Goal: Transaction & Acquisition: Download file/media

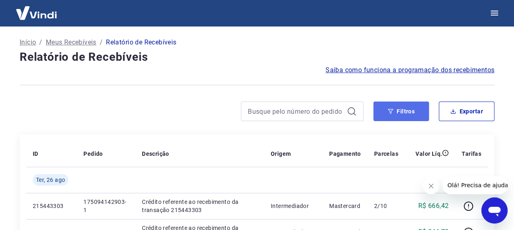
click at [411, 114] on button "Filtros" at bounding box center [401, 112] width 56 height 20
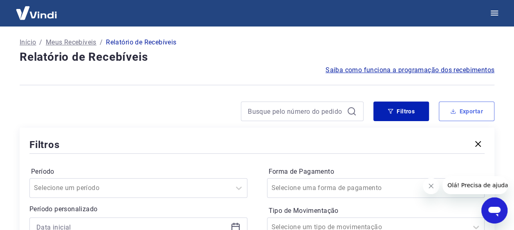
click at [463, 118] on button "Exportar" at bounding box center [466, 112] width 56 height 20
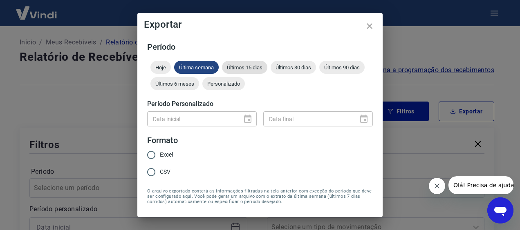
click at [245, 67] on span "Últimos 15 dias" at bounding box center [244, 68] width 45 height 6
click at [159, 155] on input "Excel" at bounding box center [151, 155] width 17 height 17
radio input "true"
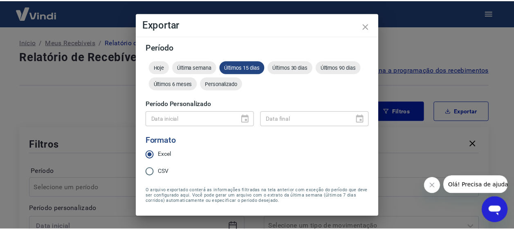
scroll to position [24, 0]
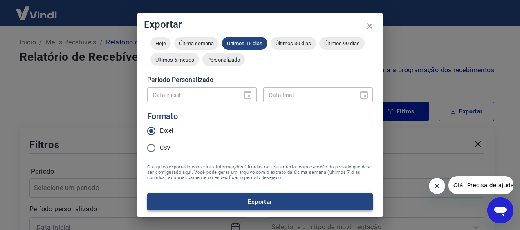
click at [260, 202] on button "Exportar" at bounding box center [260, 202] width 226 height 17
